Goal: Book appointment/travel/reservation

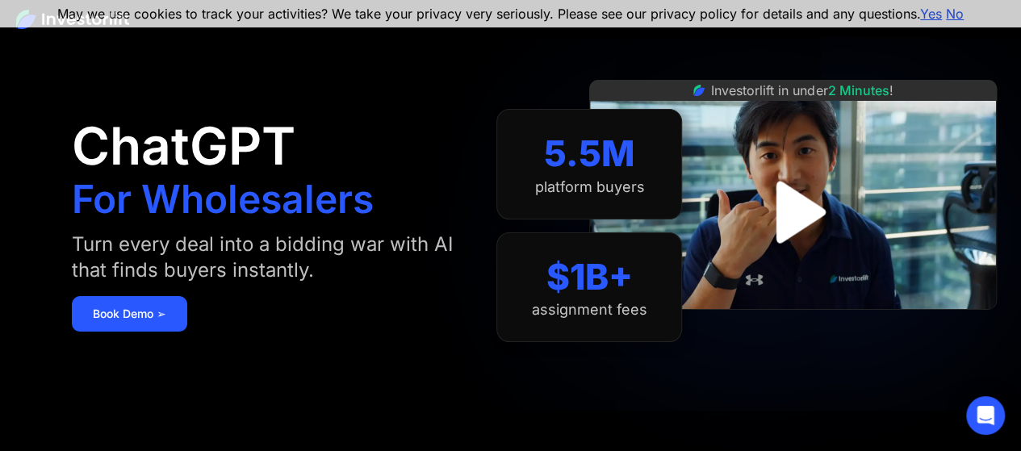
click at [788, 220] on img "open lightbox" at bounding box center [793, 213] width 112 height 112
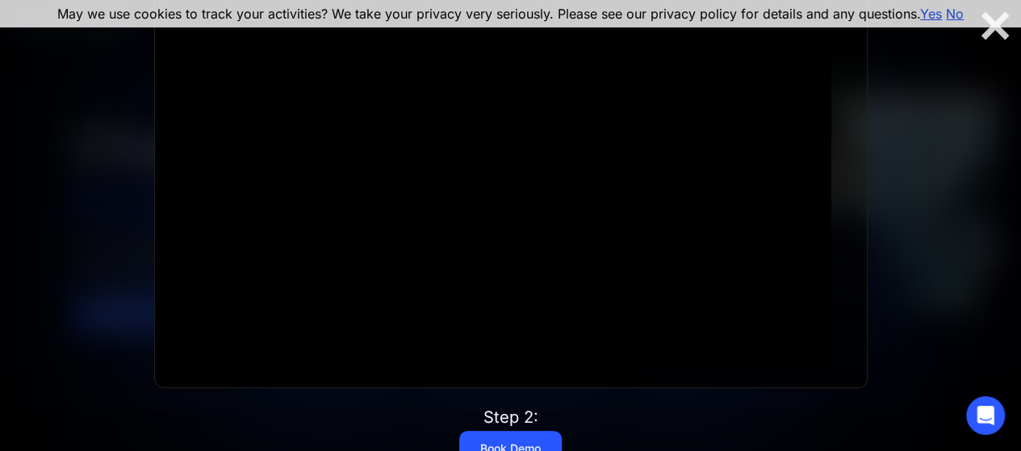
click at [993, 18] on div "May we use cookies to track your activities? We take your privacy very seriousl…" at bounding box center [510, 13] width 1021 height 27
click at [993, 27] on div at bounding box center [996, 26] width 52 height 34
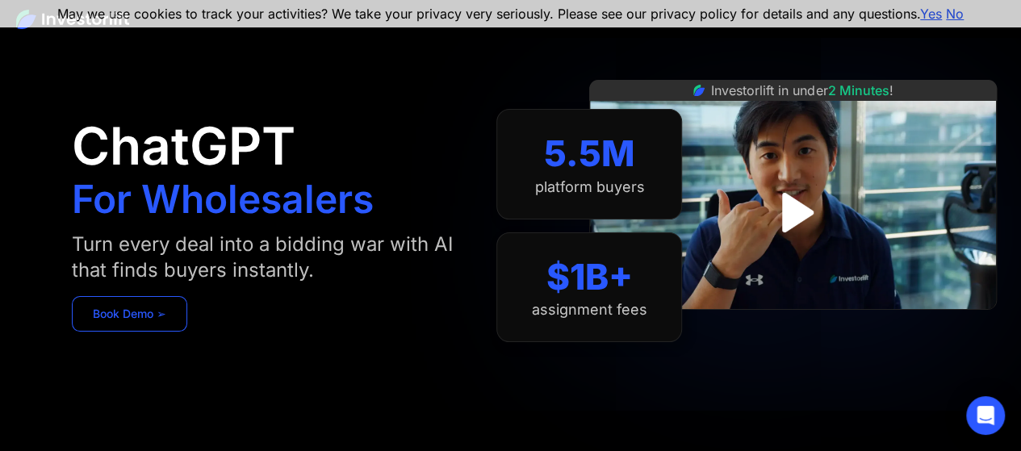
click at [115, 324] on link "Book Demo ➢" at bounding box center [129, 314] width 115 height 36
